Goal: Book appointment/travel/reservation

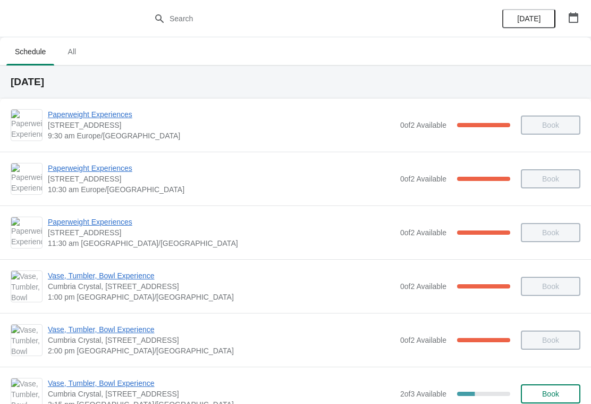
click at [573, 17] on icon "button" at bounding box center [573, 17] width 11 height 11
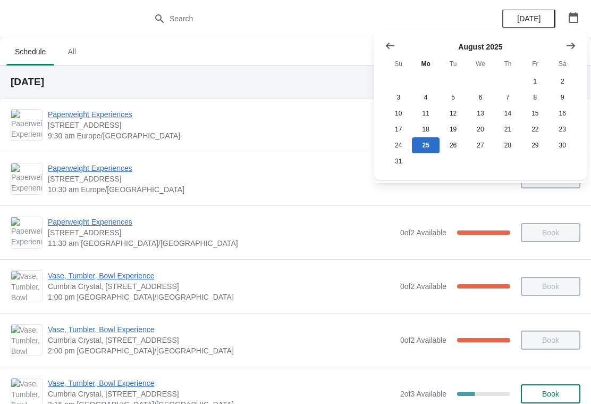
click at [571, 43] on icon "Show next month, September 2025" at bounding box center [571, 45] width 11 height 11
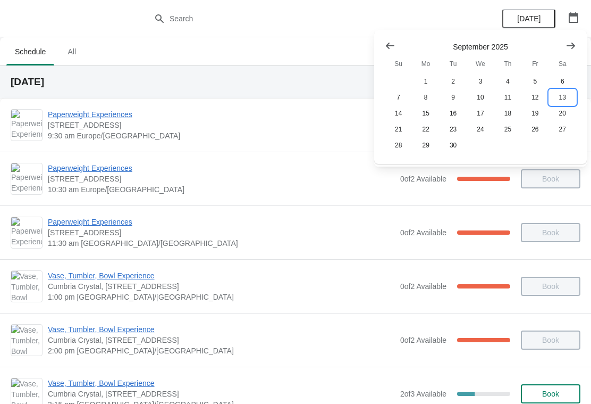
click at [567, 95] on button "13" at bounding box center [562, 97] width 27 height 16
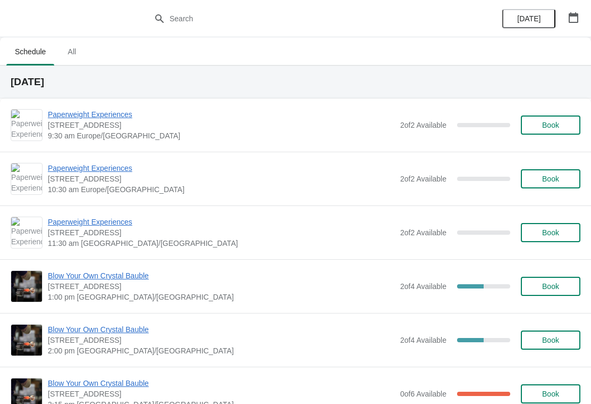
click at [550, 236] on span "Book" at bounding box center [550, 232] width 17 height 9
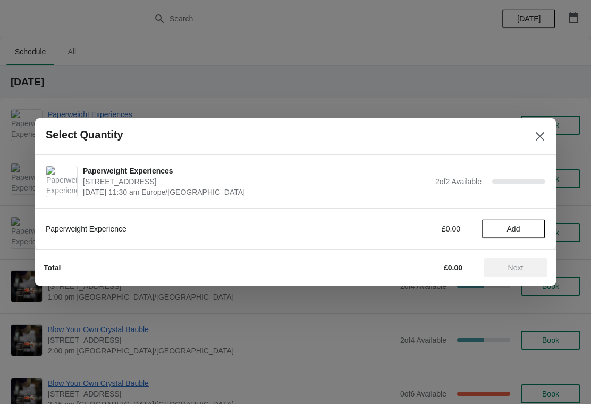
click at [529, 229] on span "Add" at bounding box center [513, 228] width 45 height 9
click at [536, 227] on icon at bounding box center [531, 228] width 11 height 11
click at [526, 268] on span "Next" at bounding box center [515, 267] width 47 height 9
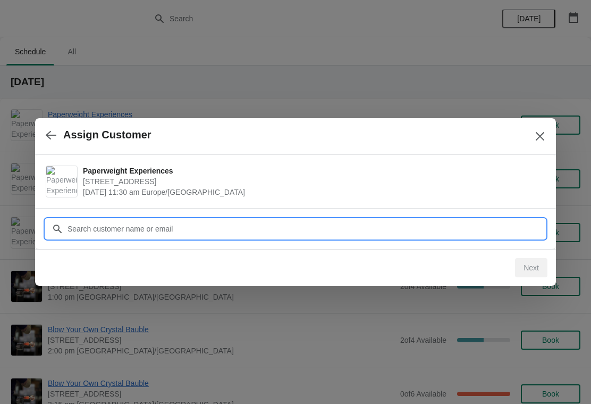
click at [417, 233] on input "Customer" at bounding box center [306, 228] width 478 height 19
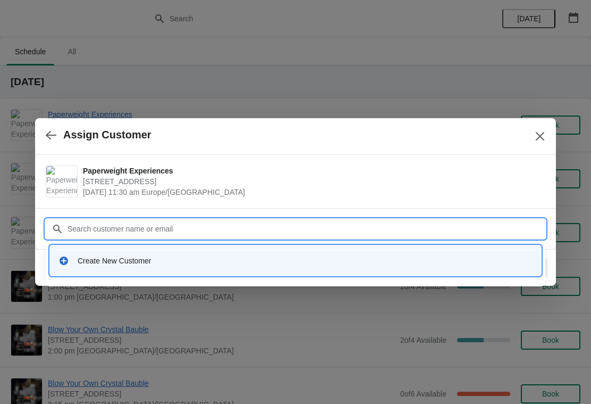
click at [66, 266] on div "Create New Customer" at bounding box center [295, 260] width 483 height 22
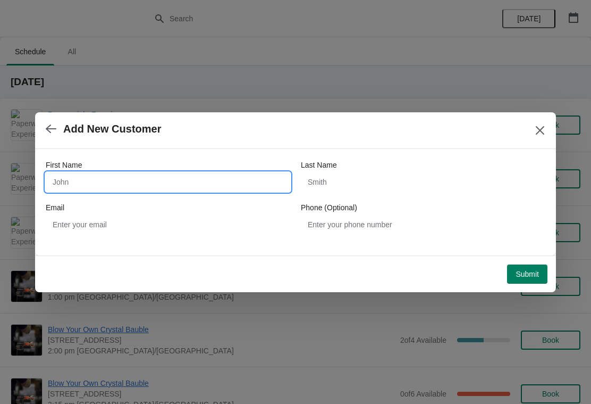
click at [140, 175] on input "First Name" at bounding box center [168, 181] width 245 height 19
type input "[PERSON_NAME]"
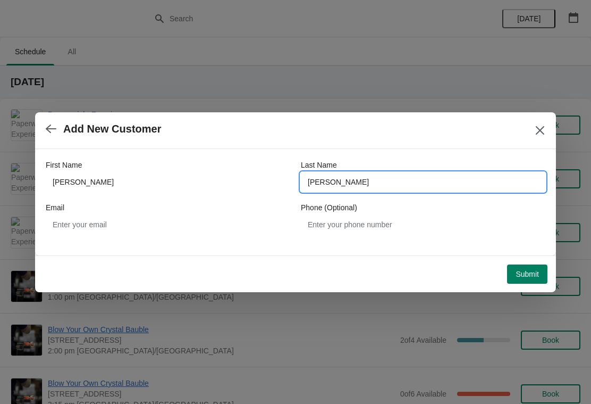
type input "[PERSON_NAME]"
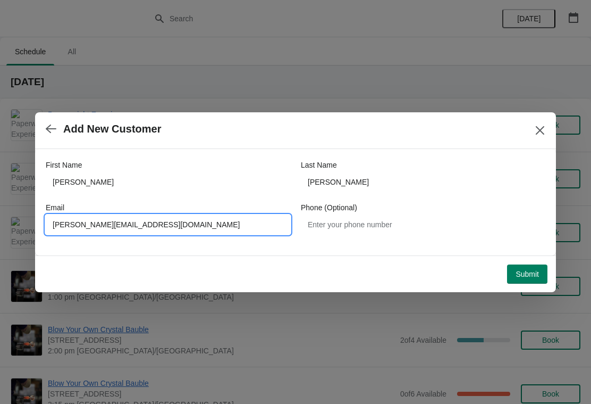
type input "[PERSON_NAME][EMAIL_ADDRESS][DOMAIN_NAME]"
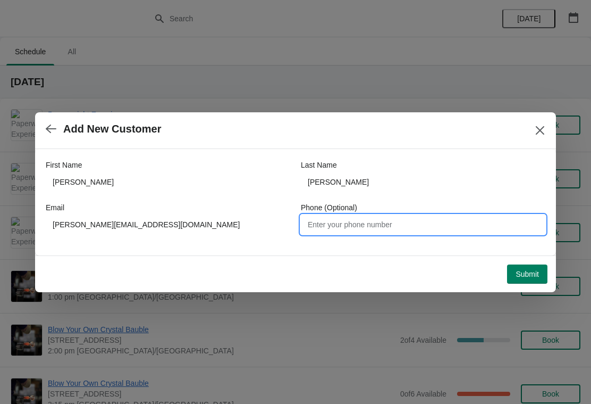
type input "7"
type input "07498796731"
click at [532, 280] on button "Submit" at bounding box center [527, 273] width 40 height 19
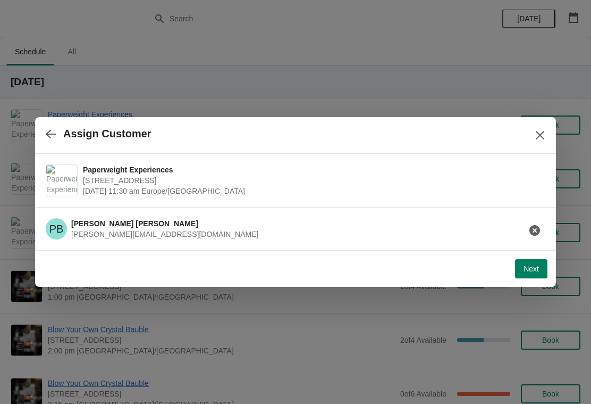
click at [537, 268] on span "Next" at bounding box center [531, 268] width 15 height 9
select select "Yes, I will collect"
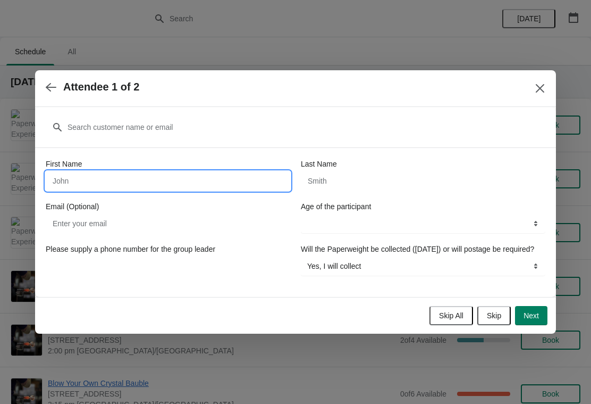
click at [272, 173] on input "First Name" at bounding box center [168, 180] width 245 height 19
type input "[PERSON_NAME]"
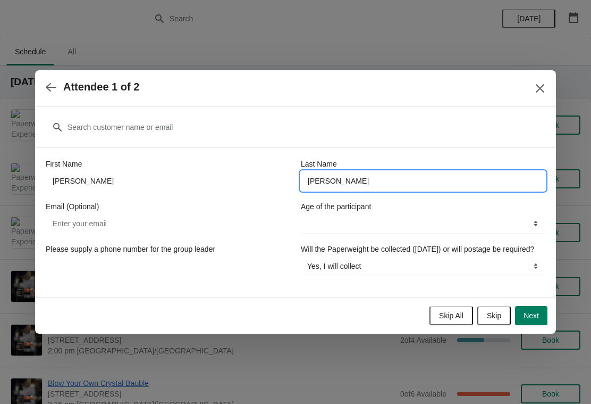
type input "[PERSON_NAME]"
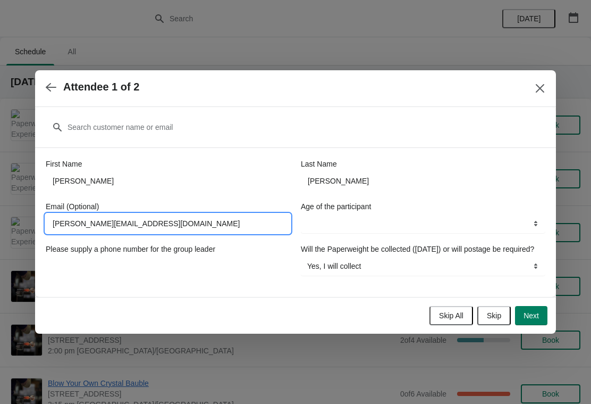
type input "[PERSON_NAME][EMAIL_ADDRESS][DOMAIN_NAME]"
click at [495, 218] on select "13-17 years 18 years and over" at bounding box center [423, 223] width 245 height 19
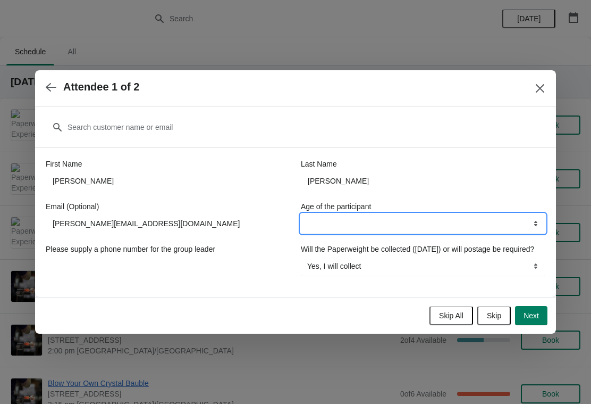
select select "18 years and over"
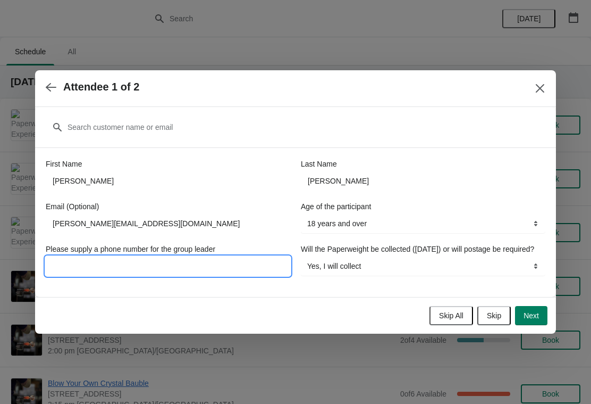
click at [212, 259] on input "Please supply a phone number for the group leader" at bounding box center [168, 265] width 245 height 19
type input "07498796731"
click at [540, 320] on button "Next" at bounding box center [531, 315] width 32 height 19
select select
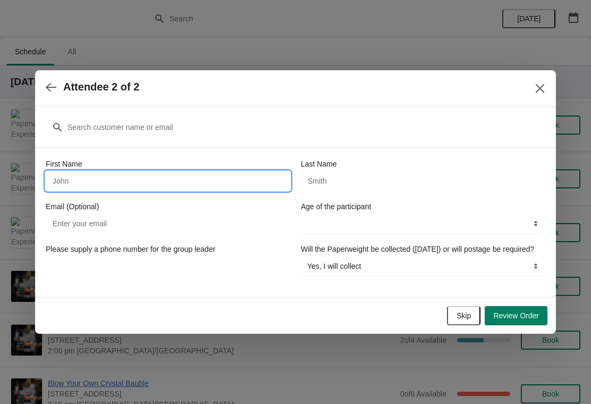
click at [172, 171] on input "First Name" at bounding box center [168, 180] width 245 height 19
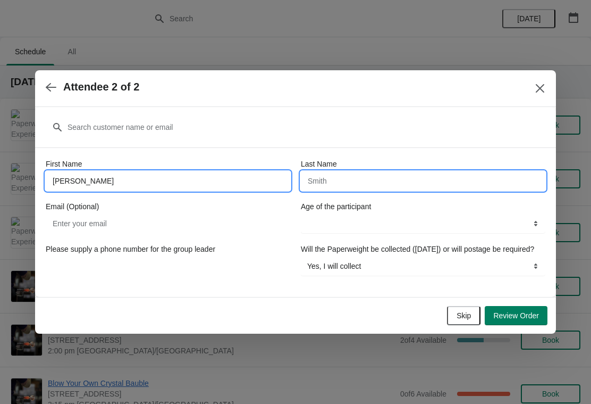
click at [230, 174] on input "[PERSON_NAME]" at bounding box center [168, 180] width 245 height 19
type input "[PERSON_NAME]"
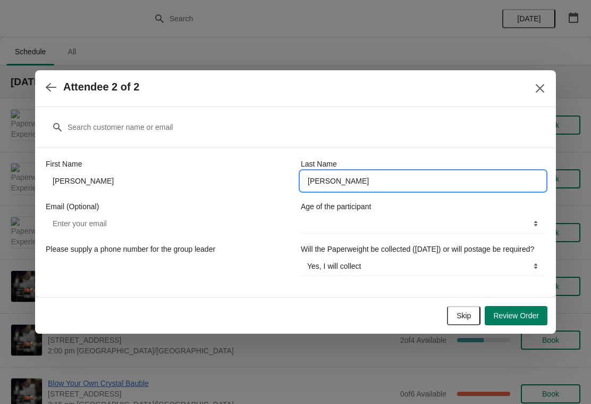
type input "[PERSON_NAME]"
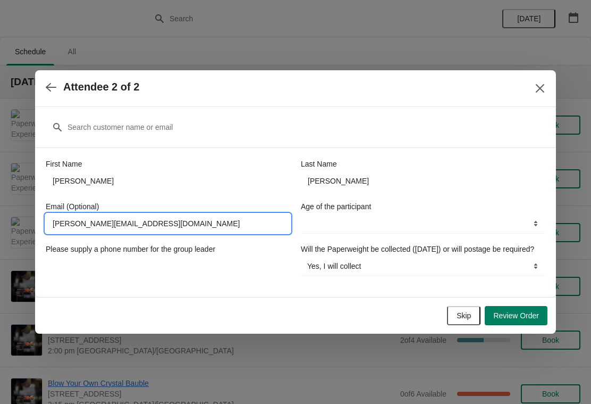
type input "[PERSON_NAME][EMAIL_ADDRESS][DOMAIN_NAME]"
click at [488, 214] on select "13-17 years 18 years and over" at bounding box center [423, 223] width 245 height 19
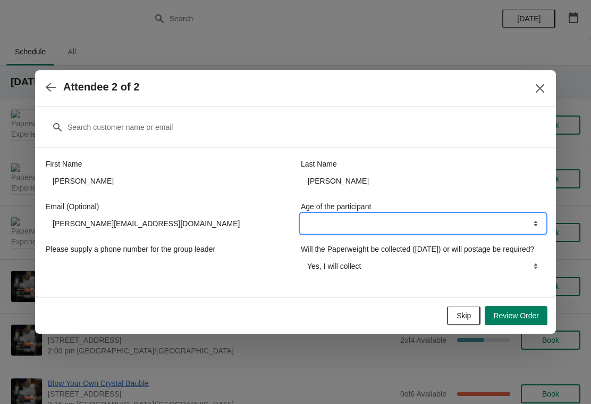
select select "18 years and over"
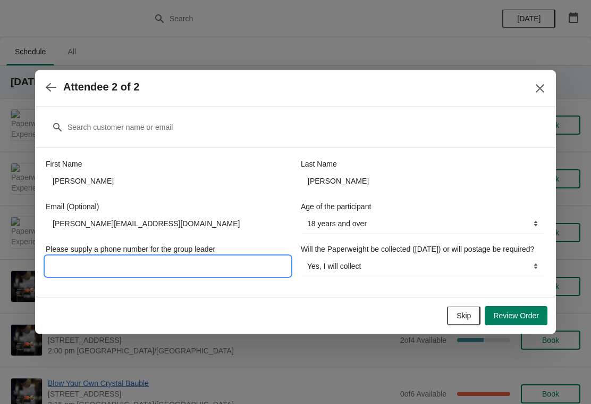
click at [223, 266] on input "Please supply a phone number for the group leader" at bounding box center [168, 265] width 245 height 19
type input "07498796731"
click at [531, 320] on span "Review Order" at bounding box center [516, 315] width 46 height 9
